Goal: Information Seeking & Learning: Learn about a topic

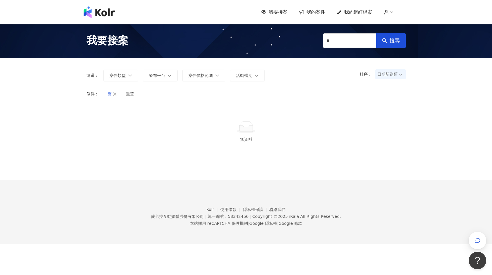
click at [116, 93] on icon "button" at bounding box center [115, 94] width 4 height 4
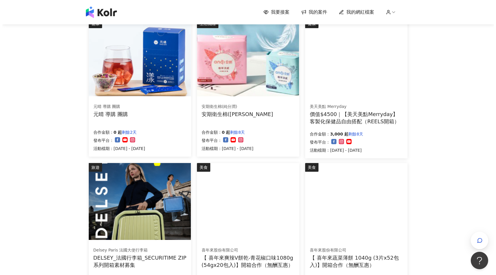
scroll to position [214, 0]
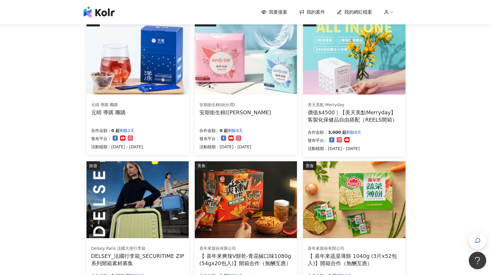
click at [374, 61] on img at bounding box center [354, 56] width 102 height 77
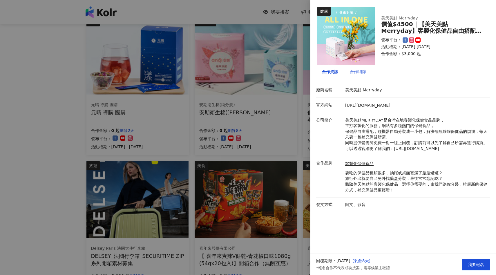
click at [360, 76] on div "合作細節" at bounding box center [358, 71] width 28 height 13
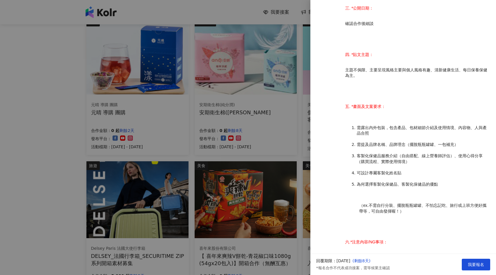
scroll to position [374, 0]
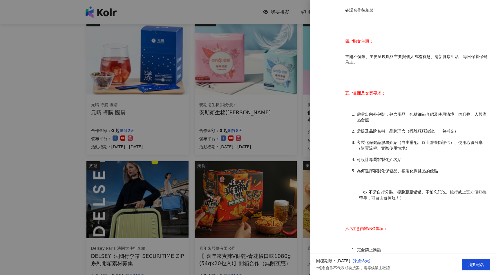
click at [299, 179] on div at bounding box center [248, 137] width 496 height 275
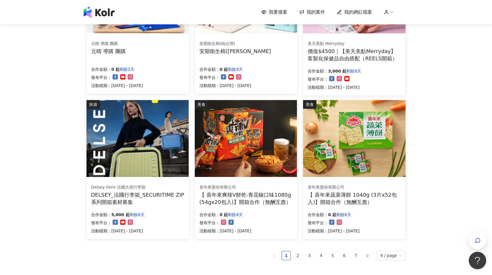
scroll to position [348, 0]
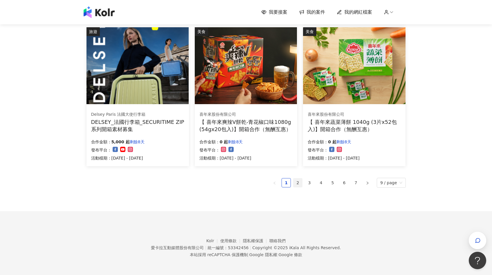
click at [299, 180] on link "2" at bounding box center [297, 182] width 9 height 9
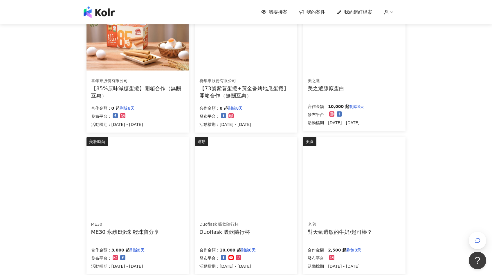
scroll to position [0, 0]
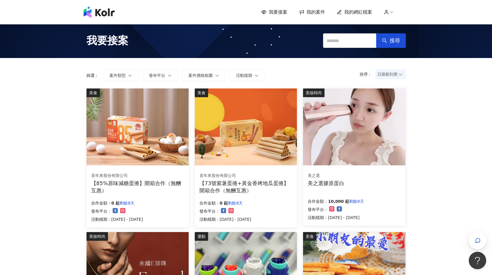
click at [340, 134] on img at bounding box center [354, 126] width 102 height 77
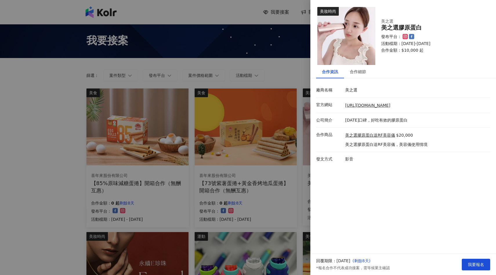
click at [269, 153] on div at bounding box center [248, 137] width 496 height 275
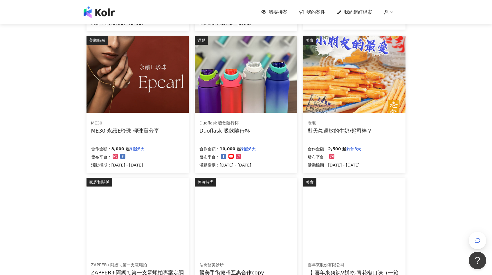
scroll to position [198, 0]
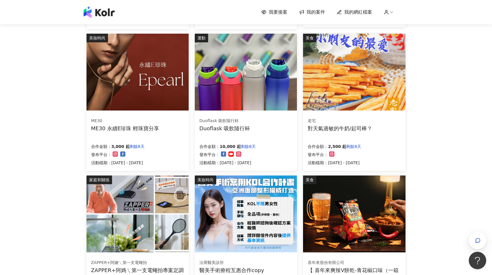
click at [254, 90] on img at bounding box center [246, 72] width 102 height 77
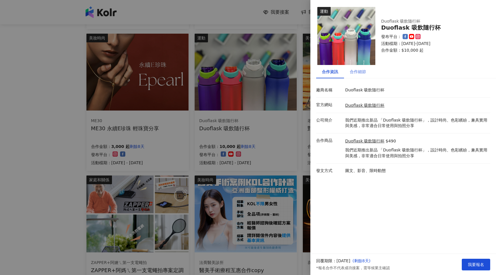
click at [356, 75] on div "合作細節" at bounding box center [358, 71] width 28 height 13
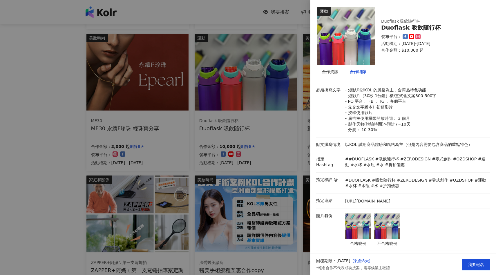
click at [273, 128] on div at bounding box center [248, 137] width 496 height 275
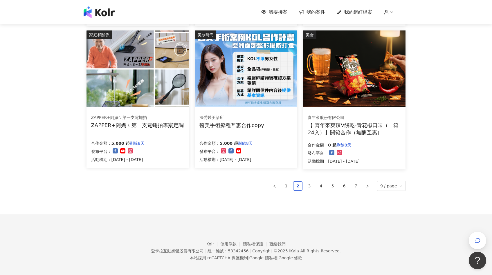
scroll to position [347, 0]
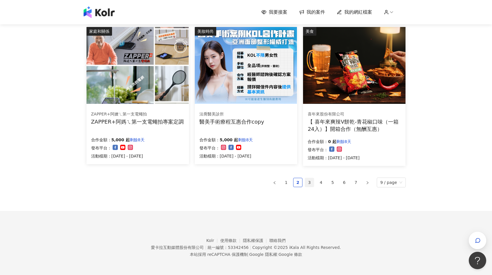
click at [310, 182] on link "3" at bounding box center [309, 182] width 9 height 9
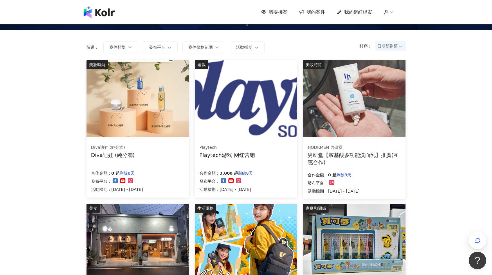
scroll to position [31, 0]
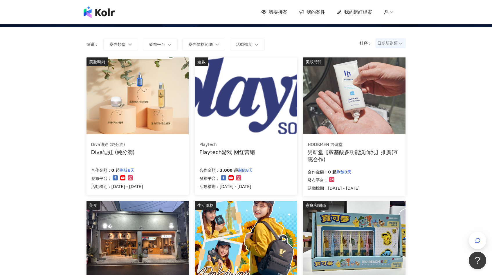
click at [347, 127] on img at bounding box center [354, 95] width 102 height 77
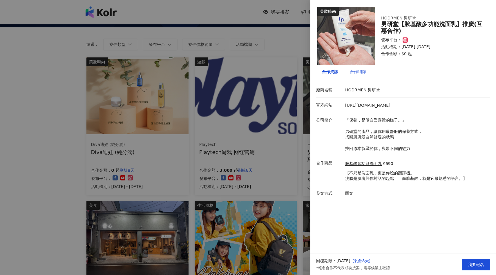
click at [358, 76] on div "合作細節" at bounding box center [358, 71] width 28 height 13
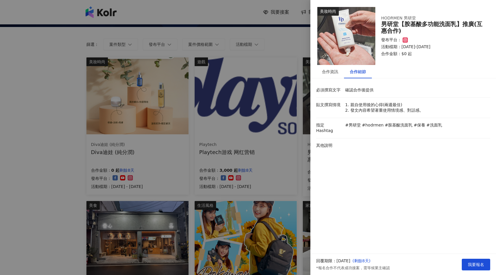
click at [258, 154] on div at bounding box center [248, 137] width 496 height 275
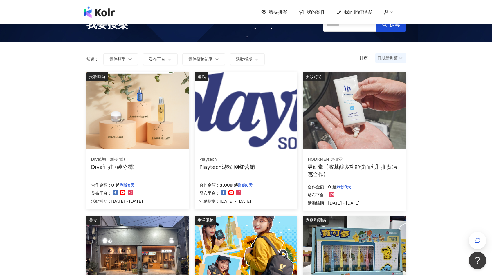
scroll to position [0, 0]
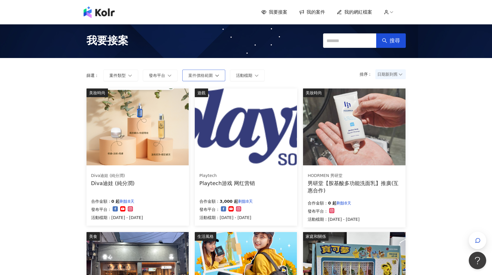
click at [209, 81] on button "案件價格範圍" at bounding box center [203, 76] width 43 height 12
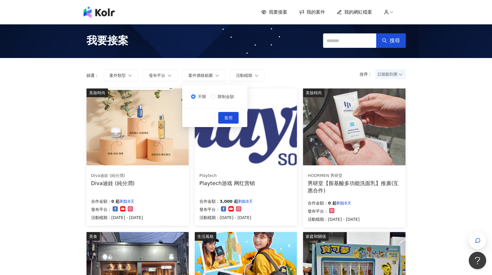
click at [314, 80] on form "排序： 日期新到舊 篩選： 案件類型 發布平台 案件價格範圍 活動檔期 不限 限制金額 套用" at bounding box center [245, 76] width 319 height 12
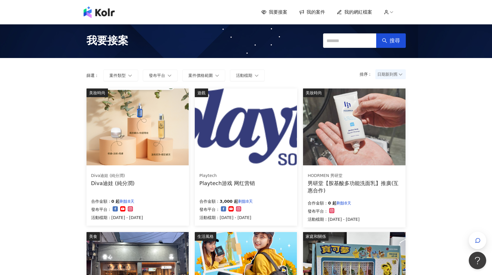
click at [393, 76] on span "日期新到舊" at bounding box center [390, 74] width 26 height 9
click at [392, 89] on div "價格高到低" at bounding box center [390, 86] width 21 height 6
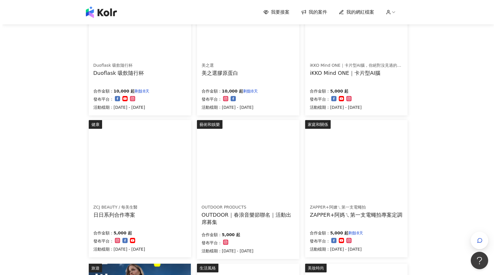
scroll to position [115, 0]
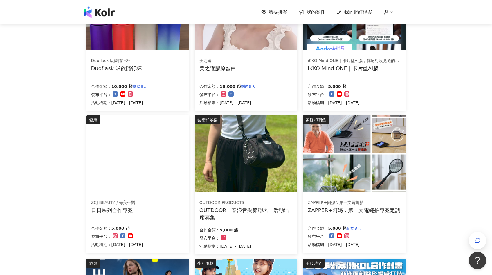
click at [171, 162] on img at bounding box center [137, 153] width 102 height 77
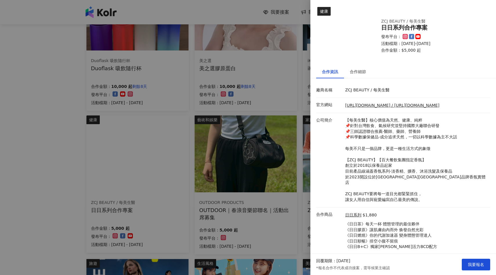
scroll to position [9, 0]
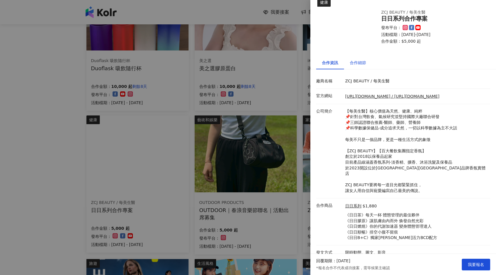
click at [359, 63] on div "合作細節" at bounding box center [358, 62] width 16 height 6
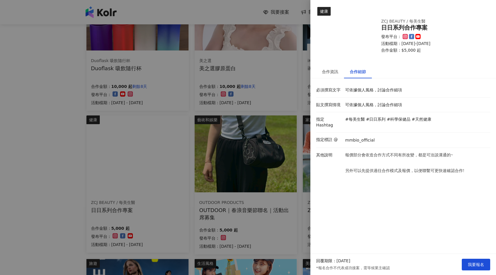
scroll to position [0, 0]
click at [328, 73] on div "合作資訊" at bounding box center [330, 71] width 16 height 6
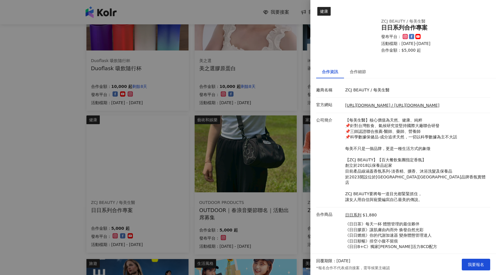
click at [222, 139] on div at bounding box center [248, 137] width 496 height 275
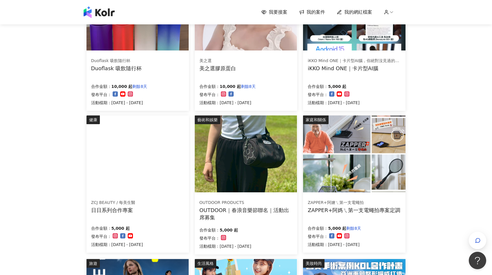
click at [222, 139] on img at bounding box center [246, 153] width 102 height 77
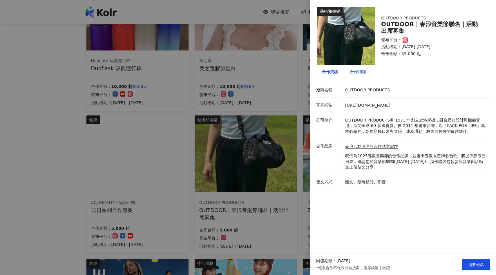
click at [364, 73] on div "合作細節" at bounding box center [358, 71] width 16 height 6
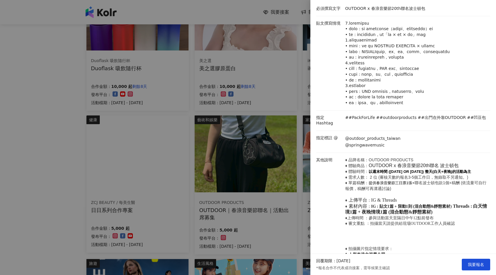
scroll to position [9, 0]
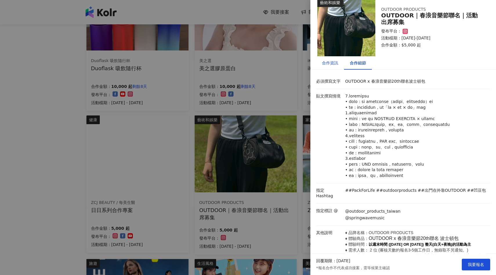
click at [336, 62] on div "合作資訊" at bounding box center [330, 63] width 16 height 6
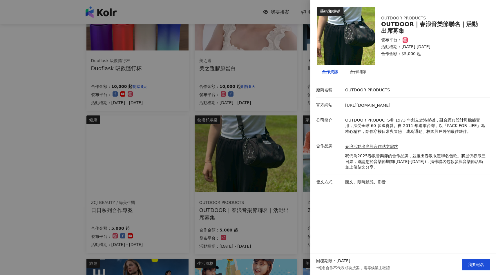
scroll to position [0, 0]
click at [354, 71] on div "合作細節" at bounding box center [358, 71] width 16 height 6
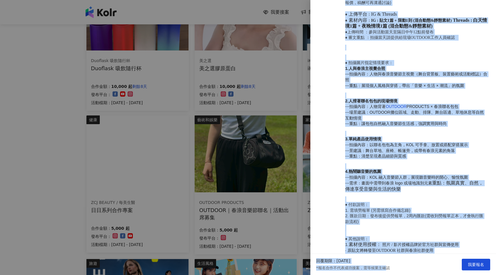
scroll to position [342, 0]
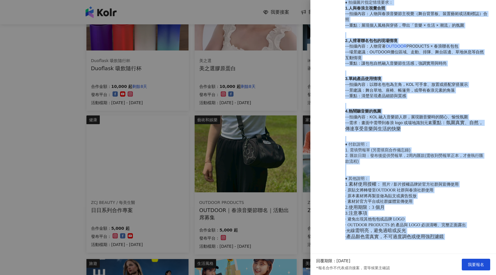
drag, startPoint x: 345, startPoint y: 184, endPoint x: 462, endPoint y: 239, distance: 129.6
click at [462, 239] on p "♦ 品牌名稱：OUTDOOR PRODUCTS ♦ 體驗商品： OUTDOOR x 春浪音樂節20th聯名 波士頓包 ♦ 體驗時間： 以週末時間 ([DATE…" at bounding box center [416, 80] width 142 height 339
copy p "♦ lore：IPSUMDO SITAMETC ♦ adip： ELITSED d eiusm87temp inci ♦ utla： etdol (2965/…"
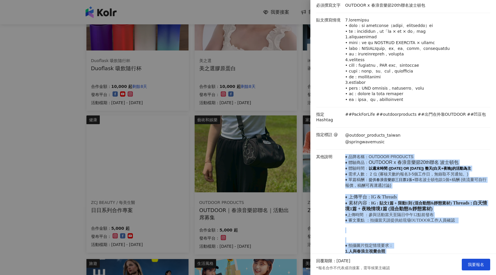
scroll to position [84, 0]
click at [224, 161] on div at bounding box center [248, 137] width 496 height 275
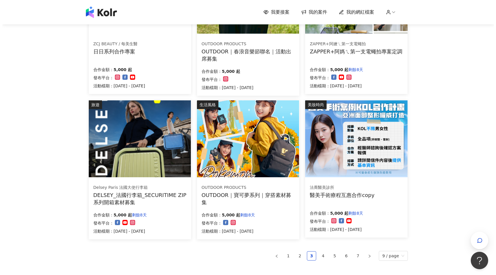
scroll to position [274, 0]
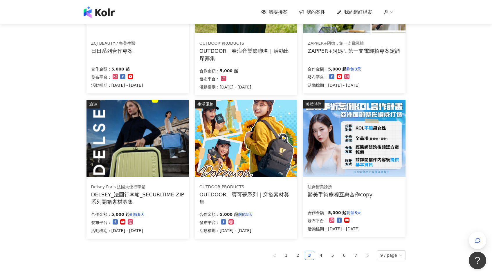
click at [264, 160] on img at bounding box center [246, 138] width 102 height 77
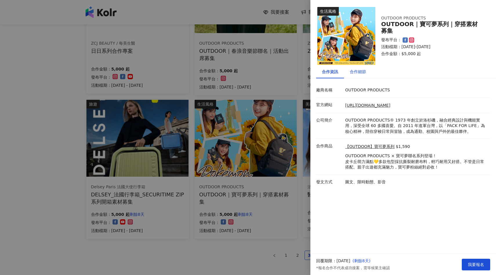
click at [364, 72] on div "合作細節" at bounding box center [358, 71] width 16 height 6
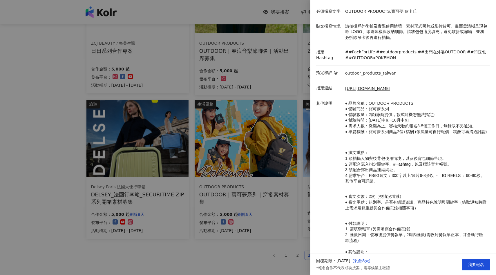
scroll to position [149, 0]
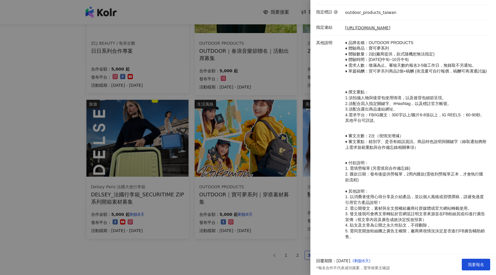
click at [264, 203] on div at bounding box center [248, 137] width 496 height 275
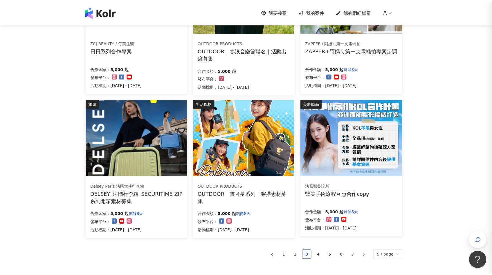
scroll to position [0, 0]
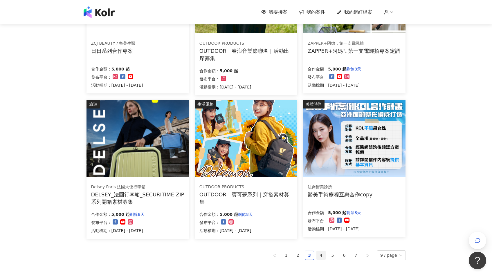
click at [321, 256] on link "4" at bounding box center [320, 255] width 9 height 9
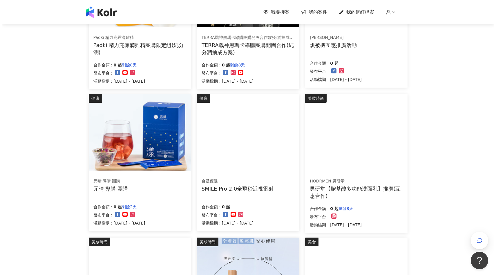
scroll to position [153, 0]
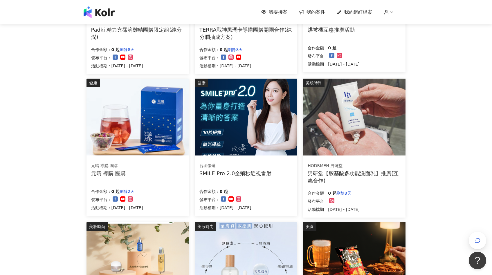
click at [353, 84] on img at bounding box center [354, 117] width 102 height 77
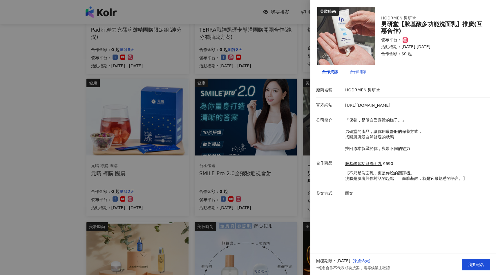
click at [358, 67] on div "合作細節" at bounding box center [358, 71] width 28 height 13
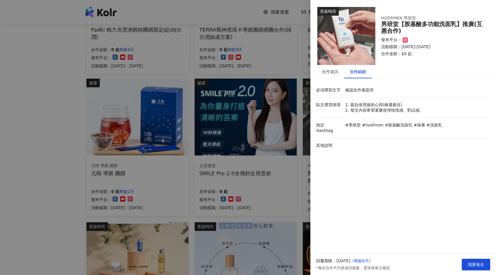
click at [263, 134] on div at bounding box center [248, 137] width 496 height 275
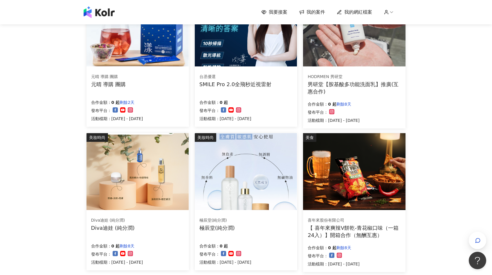
scroll to position [277, 0]
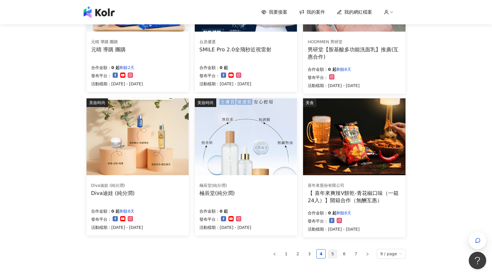
click at [331, 255] on link "5" at bounding box center [332, 253] width 9 height 9
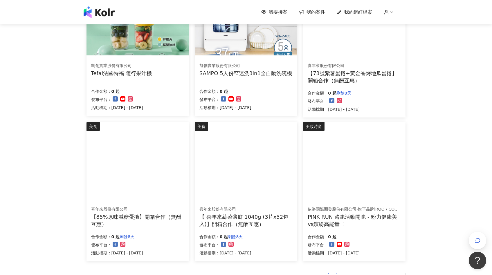
scroll to position [318, 0]
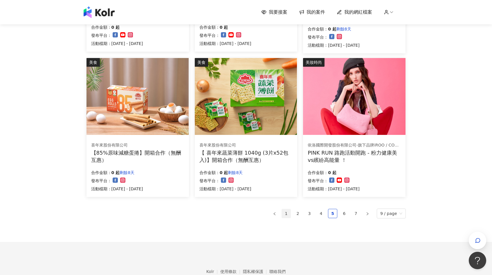
click at [290, 214] on link "1" at bounding box center [286, 213] width 9 height 9
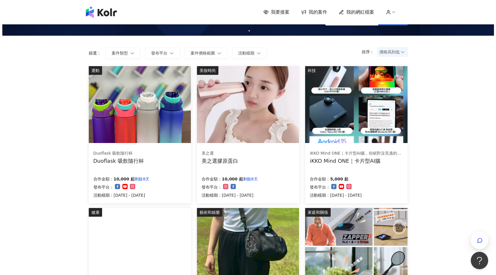
scroll to position [21, 0]
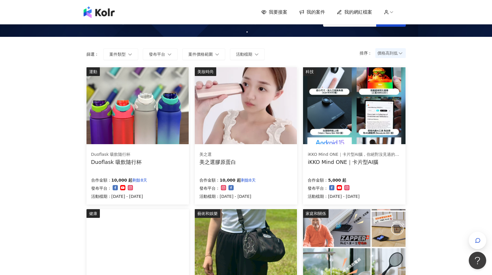
click at [303, 140] on img at bounding box center [354, 105] width 102 height 77
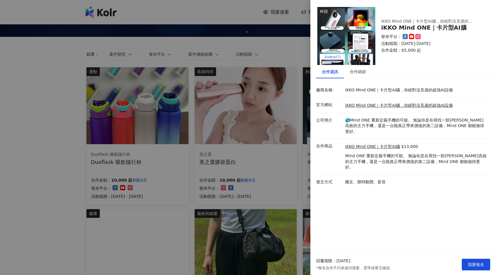
click at [272, 162] on div at bounding box center [248, 137] width 496 height 275
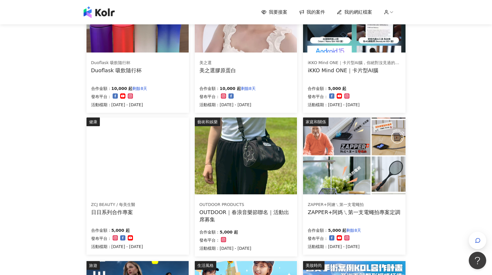
scroll to position [117, 0]
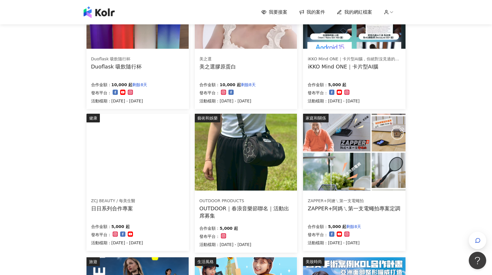
click at [107, 120] on img at bounding box center [96, 117] width 21 height 6
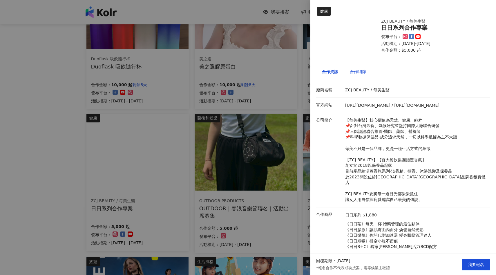
click at [356, 72] on div "合作細節" at bounding box center [358, 71] width 16 height 6
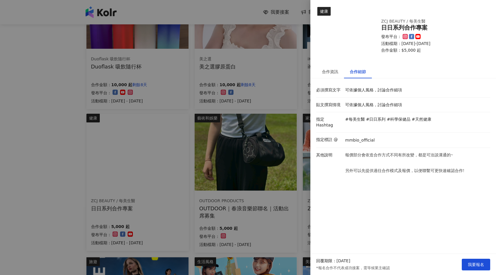
click at [249, 158] on div at bounding box center [248, 137] width 496 height 275
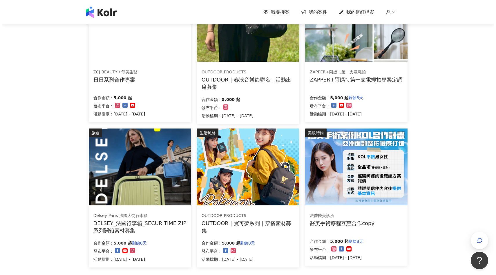
scroll to position [247, 0]
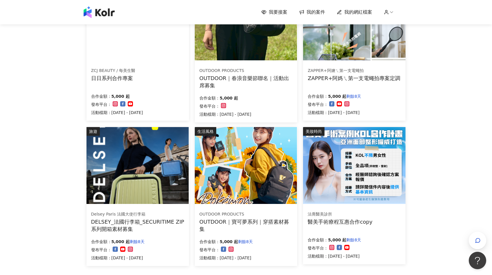
click at [169, 172] on img at bounding box center [137, 165] width 102 height 77
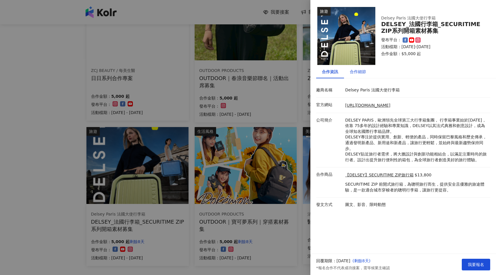
click at [356, 72] on div "合作細節" at bounding box center [358, 71] width 16 height 6
